Goal: Information Seeking & Learning: Learn about a topic

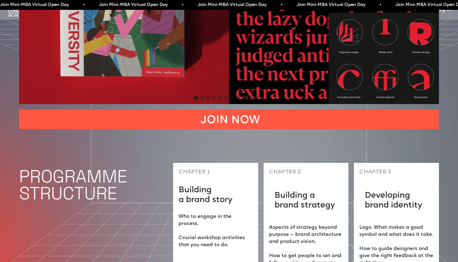
scroll to position [1457, 0]
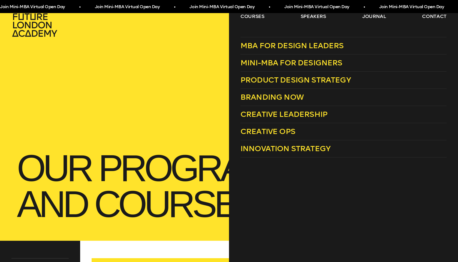
click at [256, 13] on div "Join Mini-MBA Virtual Open Day • Join Mini-MBA Virtual Open Day • Join Mini-MBA…" at bounding box center [229, 6] width 458 height 13
click at [272, 64] on span "Mini-MBA for Designers" at bounding box center [292, 62] width 102 height 9
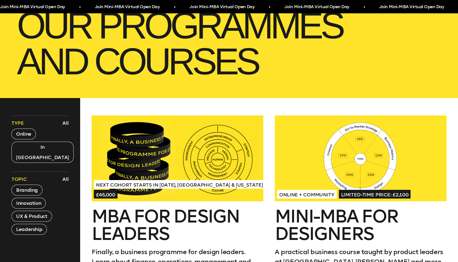
scroll to position [190, 0]
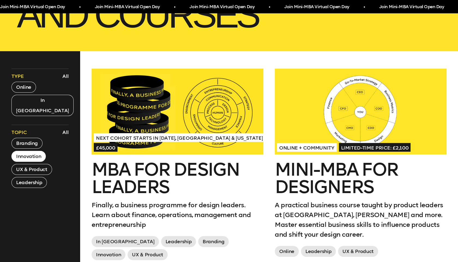
click at [23, 151] on button "Innovation" at bounding box center [28, 156] width 34 height 11
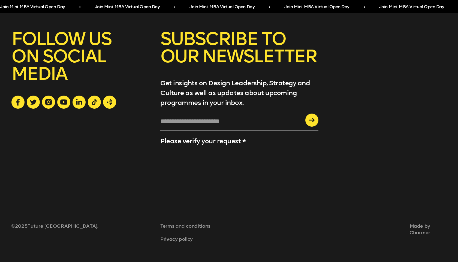
scroll to position [0, 0]
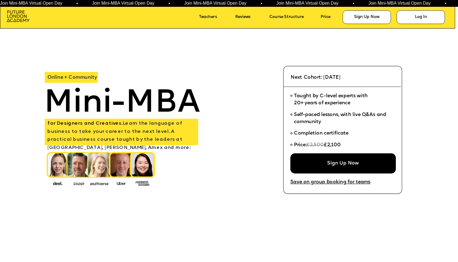
click at [21, 20] on img at bounding box center [18, 16] width 23 height 12
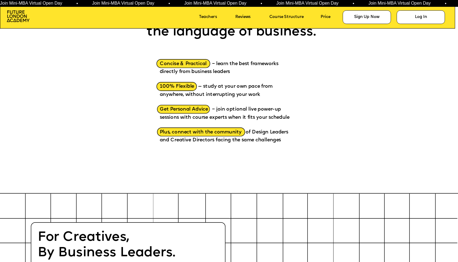
scroll to position [500, 0]
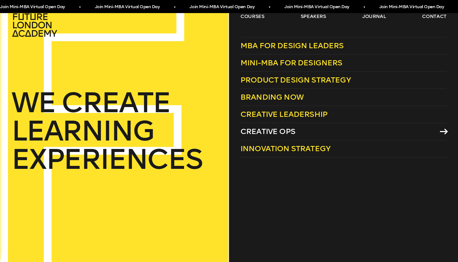
click at [274, 132] on span "Creative Ops" at bounding box center [268, 131] width 55 height 9
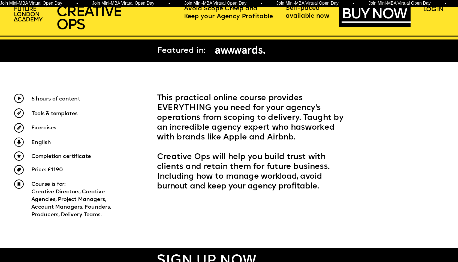
scroll to position [222, 0]
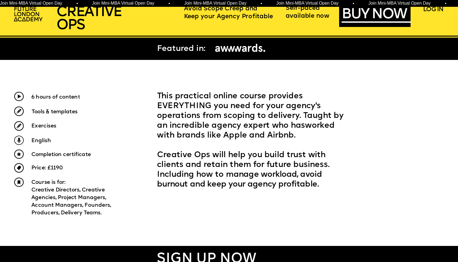
click at [82, 198] on span "Creative Directors, Creative Agencies, Project Managers, Account Managers, Foun…" at bounding box center [71, 202] width 81 height 28
click at [93, 204] on span "Creative Directors, Creative Agencies, Project Managers, Account Managers, Foun…" at bounding box center [71, 202] width 81 height 28
drag, startPoint x: 64, startPoint y: 212, endPoint x: 89, endPoint y: 211, distance: 25.1
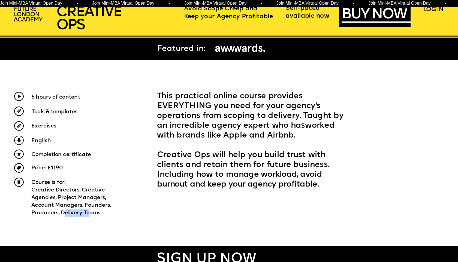
click at [89, 211] on span "Creative Directors, Creative Agencies, Project Managers, Account Managers, Foun…" at bounding box center [71, 202] width 81 height 28
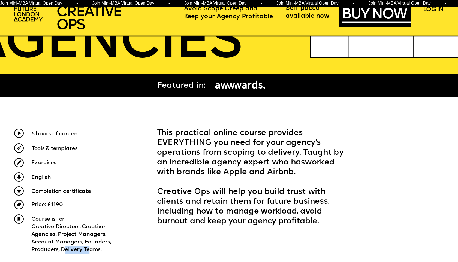
scroll to position [0, 0]
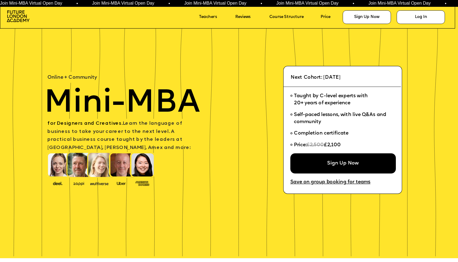
scroll to position [500, 0]
